Goal: Task Accomplishment & Management: Use online tool/utility

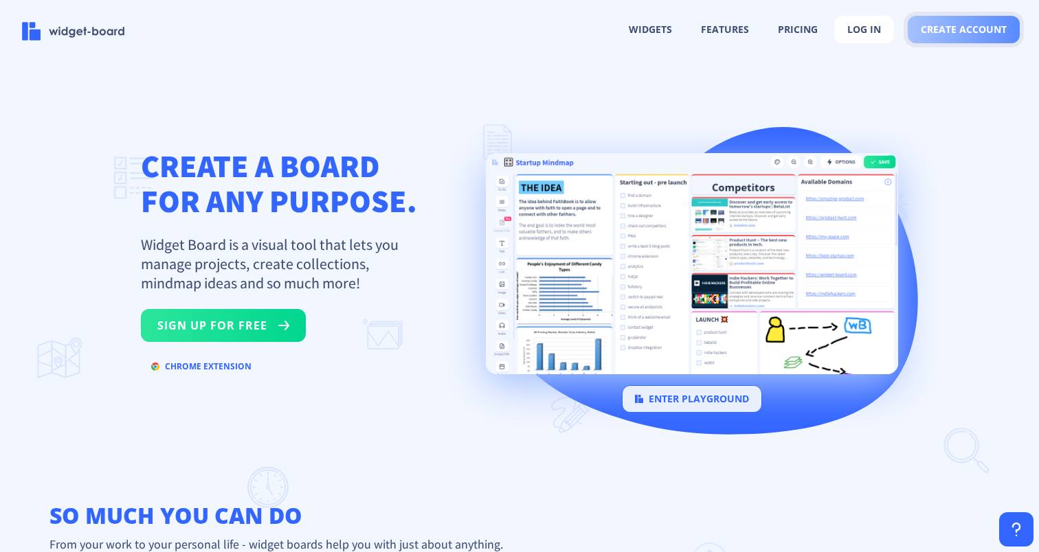
click at [939, 32] on span "create account" at bounding box center [964, 29] width 86 height 11
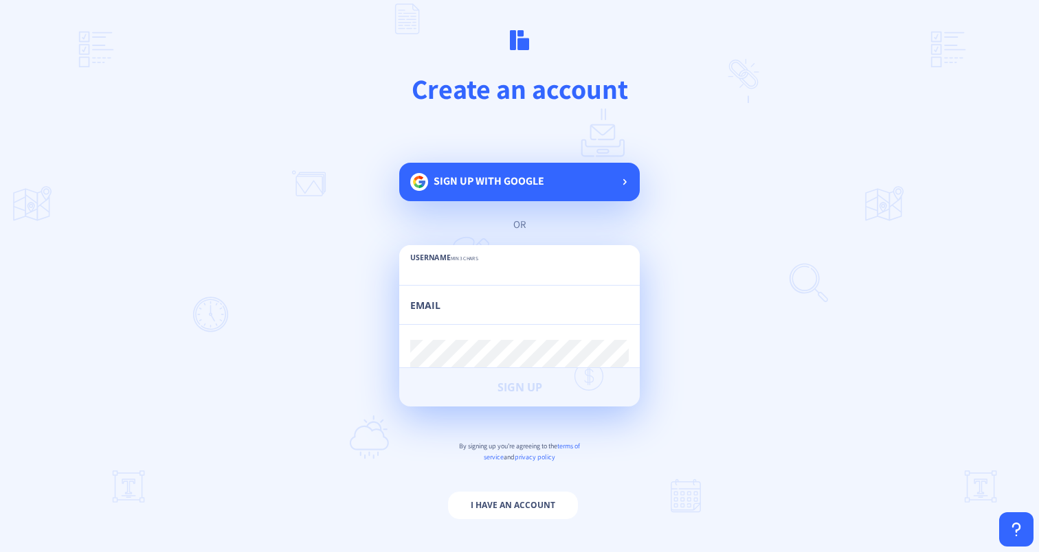
click at [546, 173] on div "Sign up with google" at bounding box center [519, 182] width 240 height 38
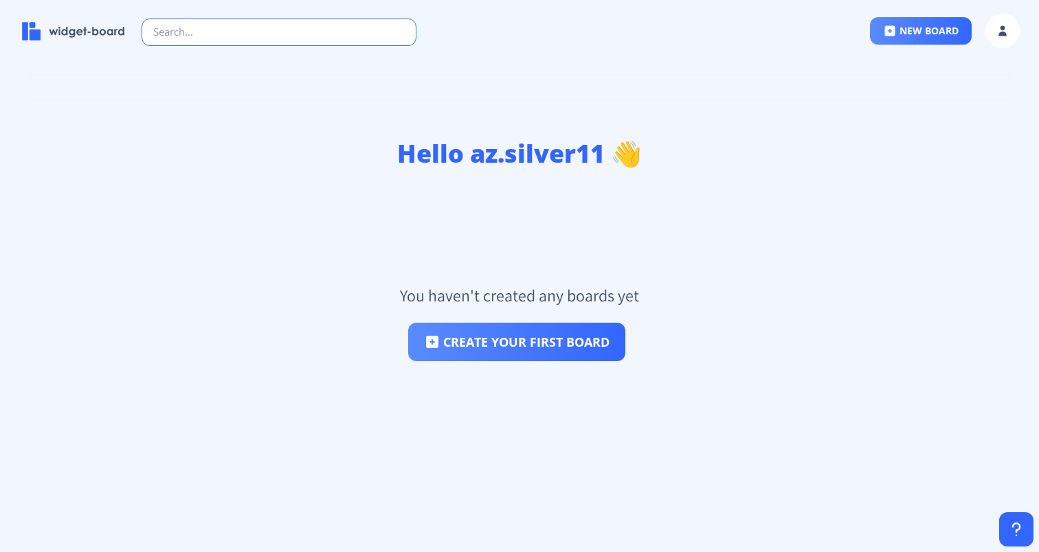
click at [306, 24] on input "text" at bounding box center [279, 32] width 275 height 27
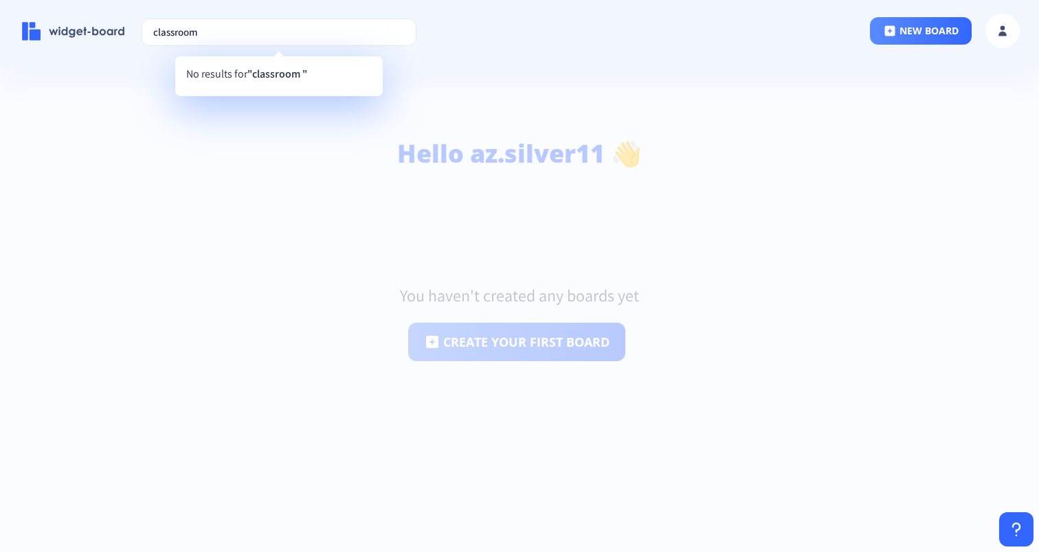
click at [286, 81] on div "No results for "classroom " No results for "classroom "" at bounding box center [283, 81] width 193 height 27
click at [246, 34] on input "classroom" at bounding box center [279, 32] width 275 height 27
type input "classroom"
click at [302, 131] on div at bounding box center [519, 276] width 1039 height 552
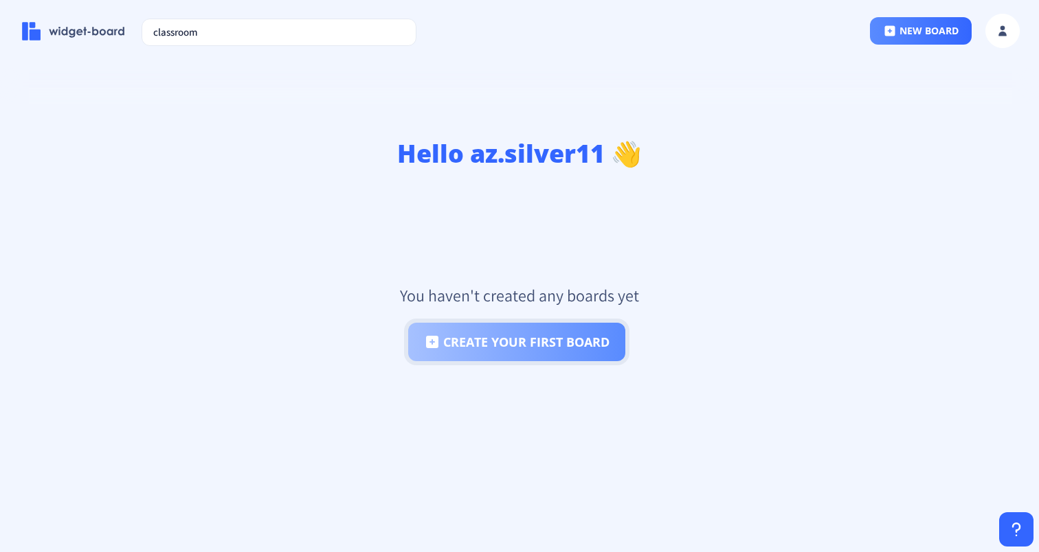
click at [451, 357] on button "create your first board" at bounding box center [516, 342] width 217 height 38
click at [447, 345] on button "create your first board" at bounding box center [516, 342] width 217 height 38
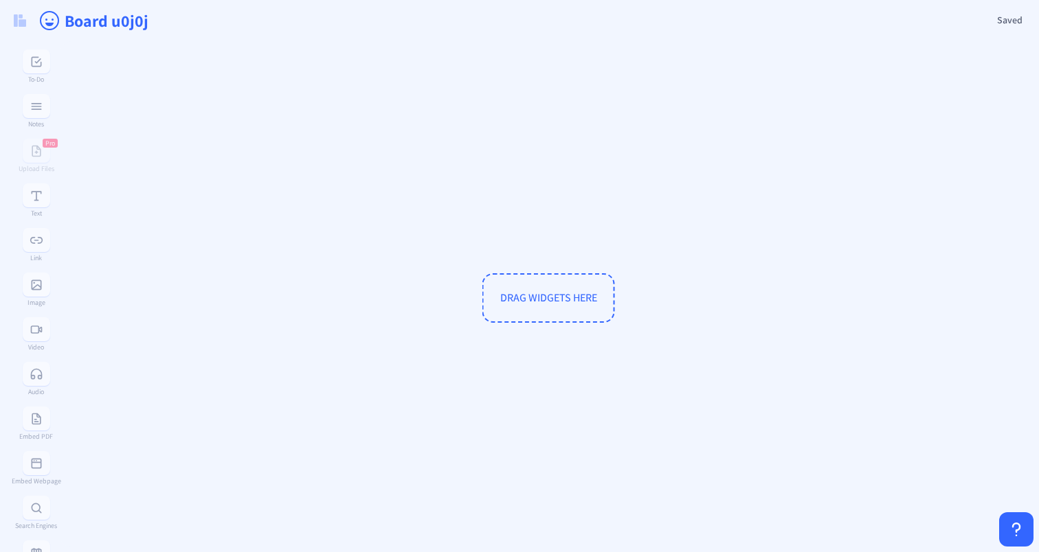
type input "Board 45pwf"
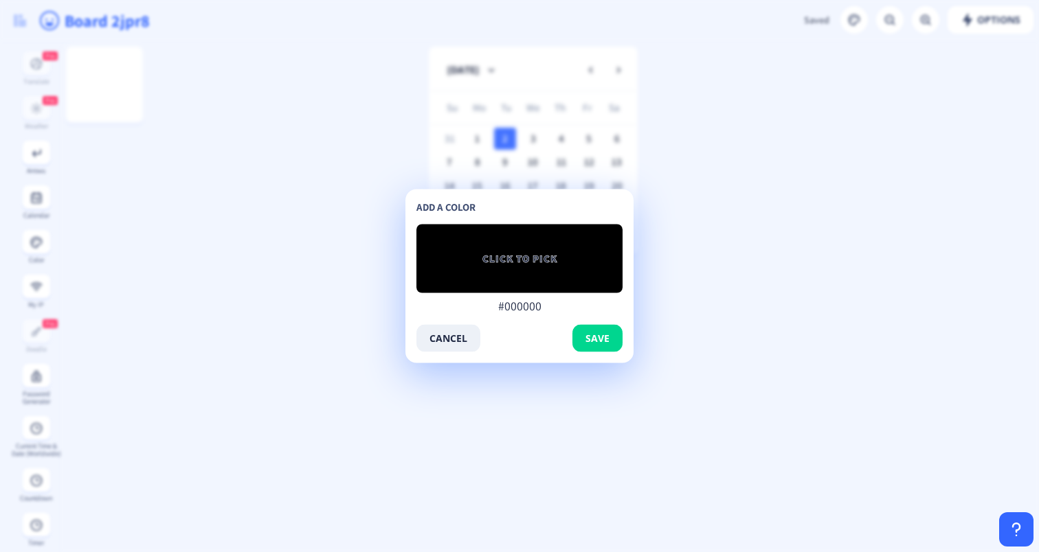
type input "#d95000"
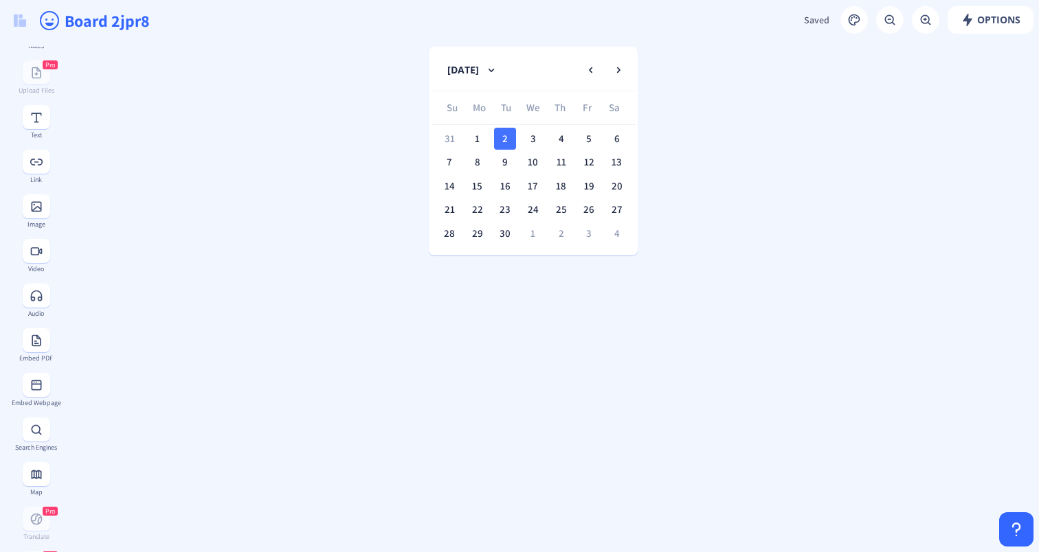
scroll to position [76, 0]
